Goal: Transaction & Acquisition: Download file/media

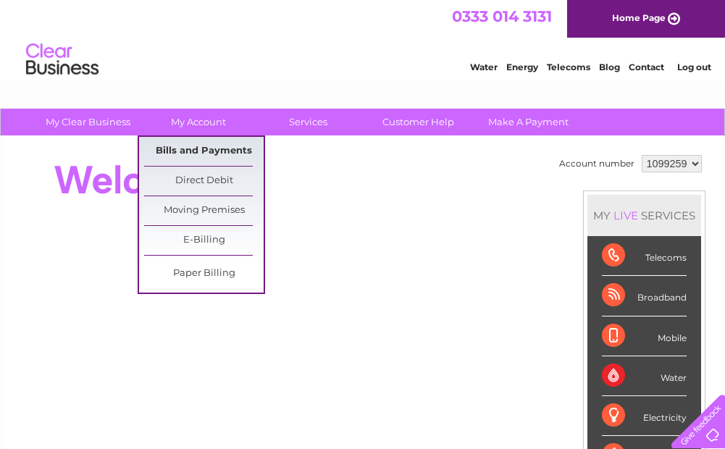
click at [182, 147] on link "Bills and Payments" at bounding box center [204, 151] width 120 height 29
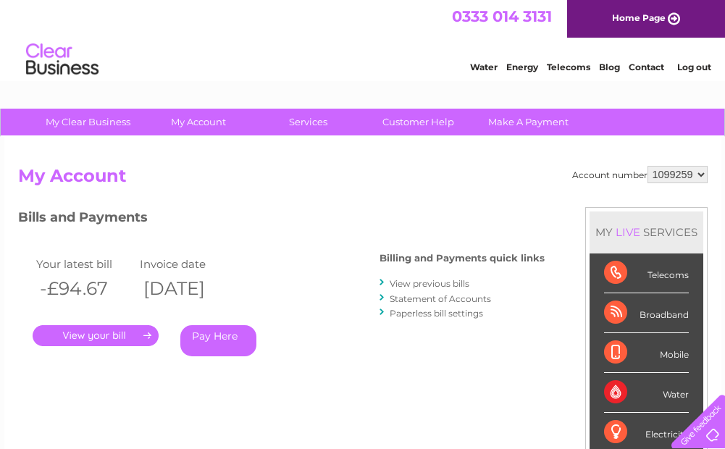
click at [698, 169] on select "1099259 1099305 1099564" at bounding box center [678, 174] width 60 height 17
select select "1099305"
click at [648, 166] on select "1099259 1099305 1099564" at bounding box center [678, 174] width 60 height 17
click at [108, 339] on link "." at bounding box center [96, 335] width 126 height 21
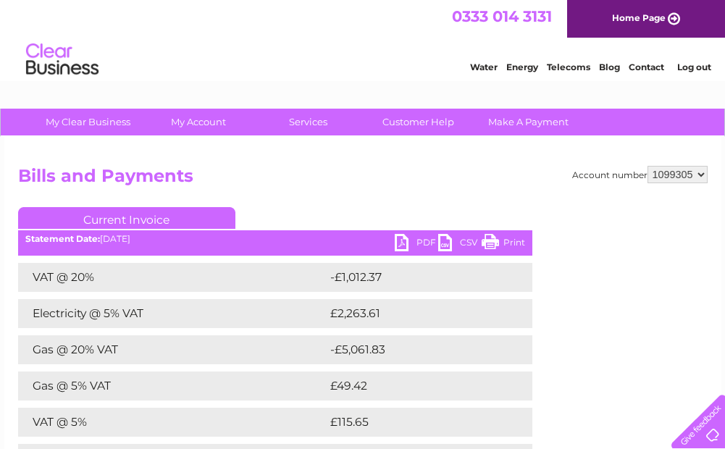
click at [414, 241] on link "PDF" at bounding box center [416, 244] width 43 height 21
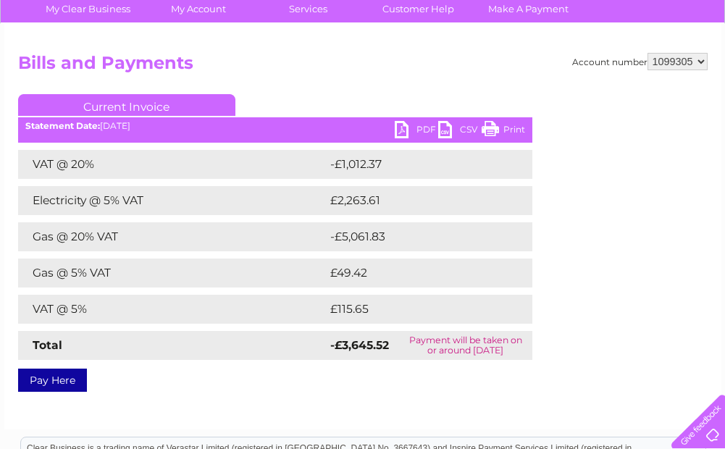
scroll to position [114, 0]
